Goal: Task Accomplishment & Management: Manage account settings

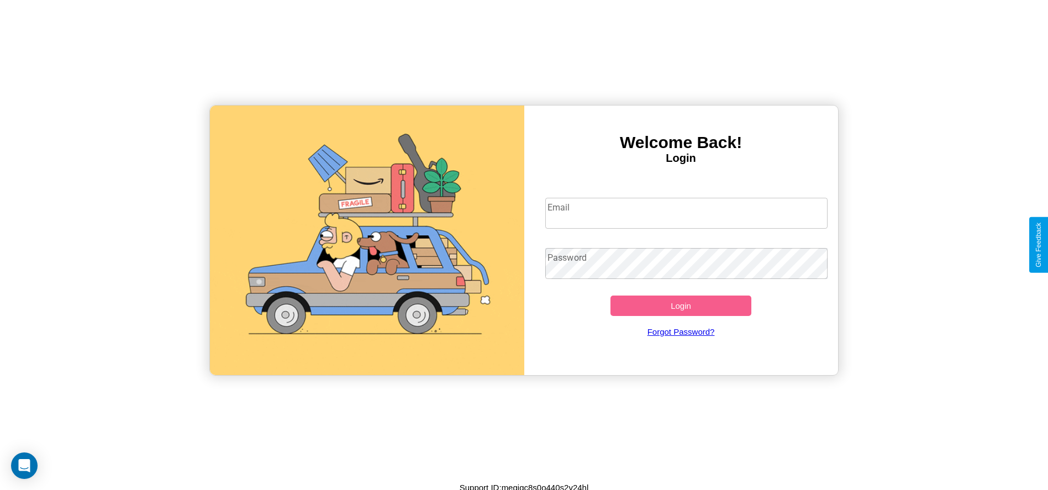
click at [686, 213] on input "Email" at bounding box center [686, 213] width 282 height 31
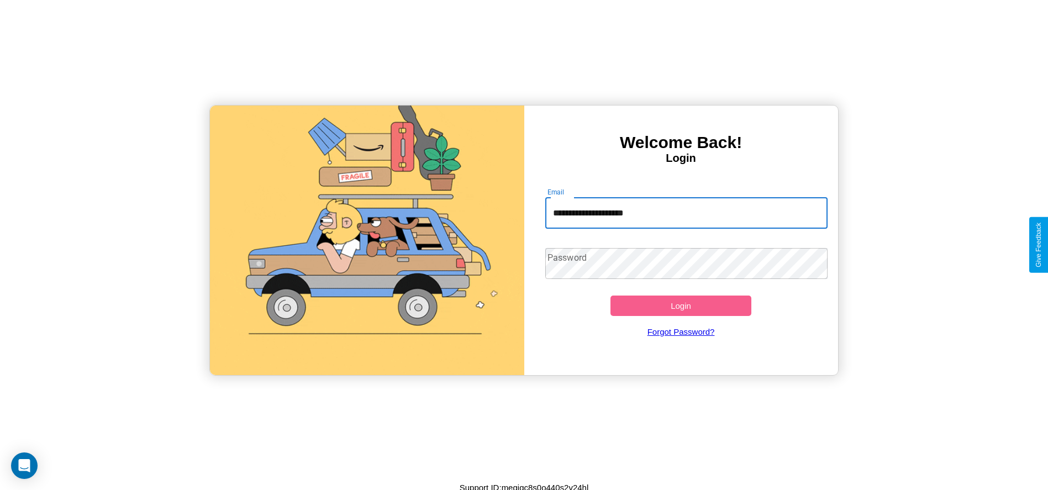
type input "**********"
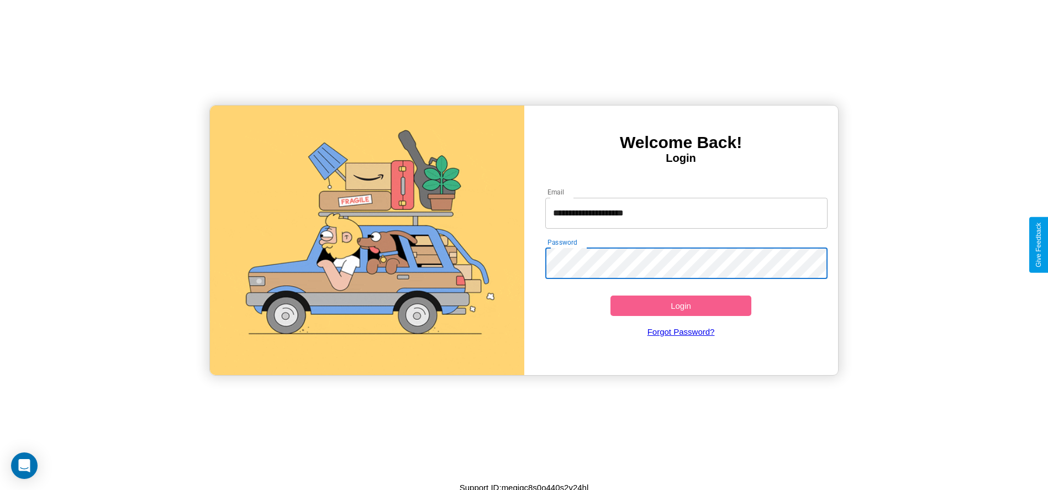
click at [681, 306] on button "Login" at bounding box center [681, 306] width 141 height 20
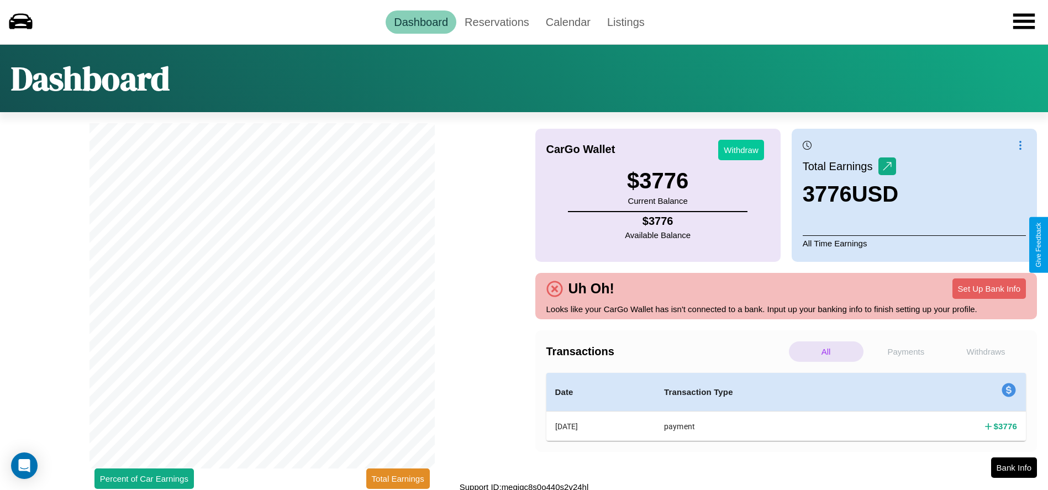
click at [741, 150] on button "Withdraw" at bounding box center [741, 150] width 46 height 20
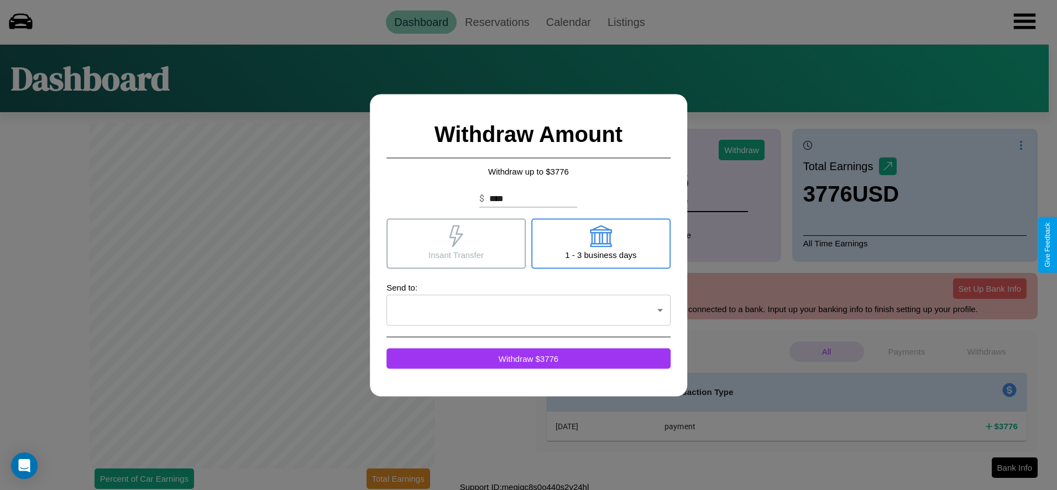
click at [600, 243] on icon at bounding box center [601, 236] width 22 height 22
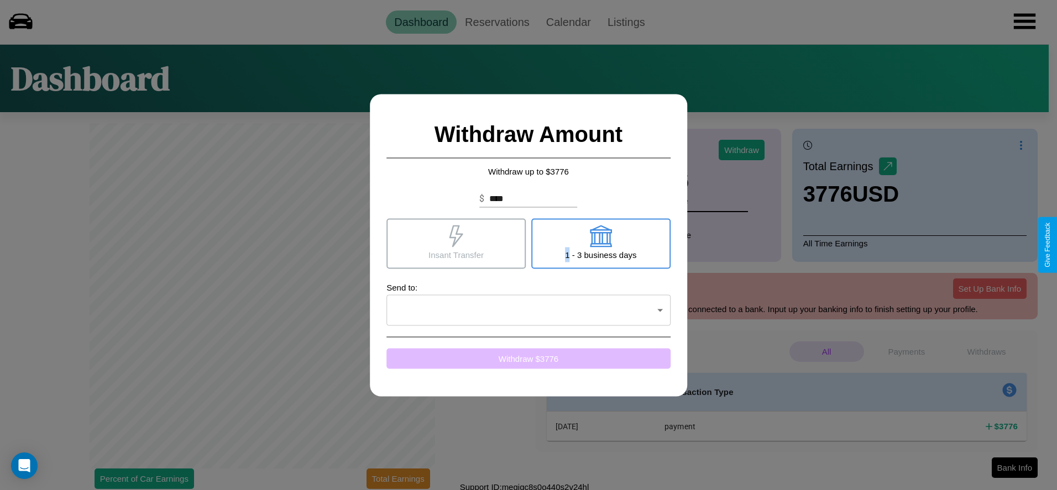
click at [528, 358] on button "Withdraw $ 3776" at bounding box center [528, 358] width 284 height 20
